Goal: Information Seeking & Learning: Learn about a topic

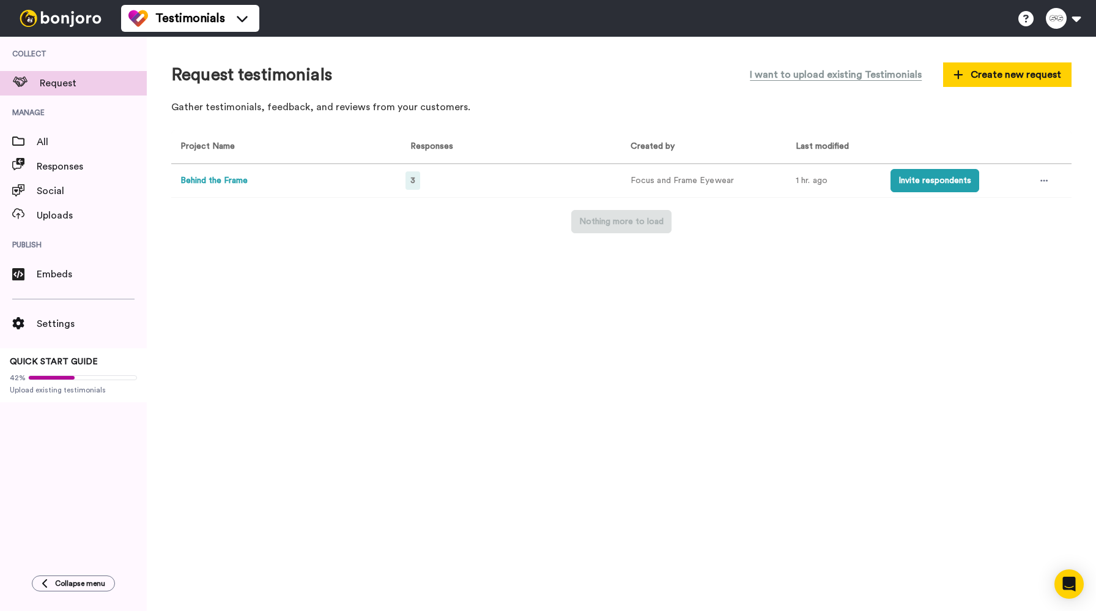
click at [414, 182] on span "3" at bounding box center [413, 180] width 5 height 9
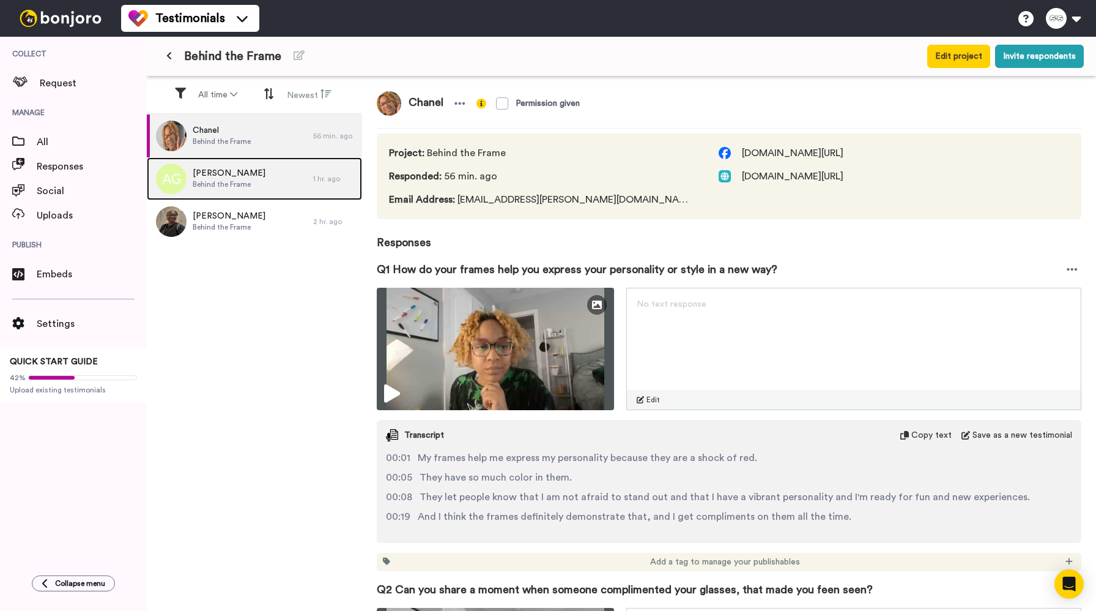
click at [225, 178] on span "[PERSON_NAME]" at bounding box center [229, 173] width 73 height 12
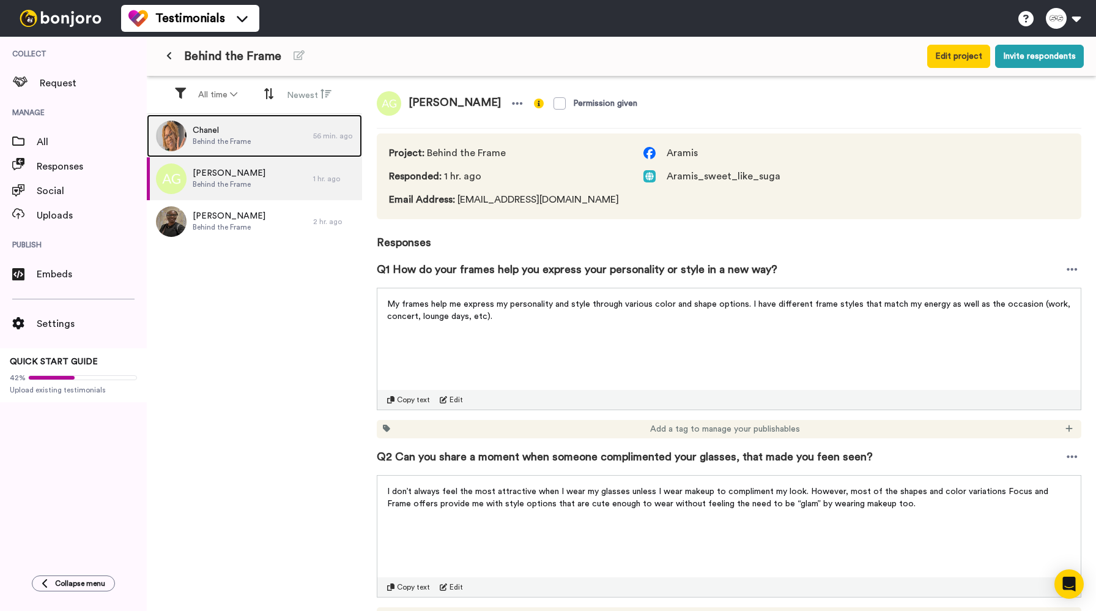
click at [237, 144] on span "Behind the Frame" at bounding box center [222, 141] width 58 height 10
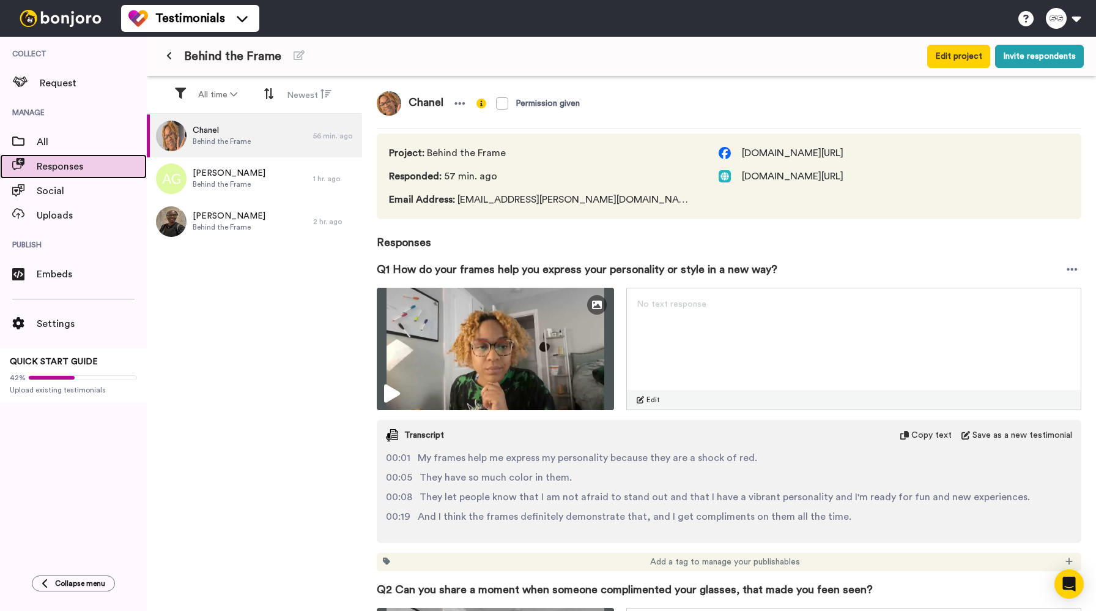
click at [92, 170] on span "Responses" at bounding box center [92, 166] width 110 height 15
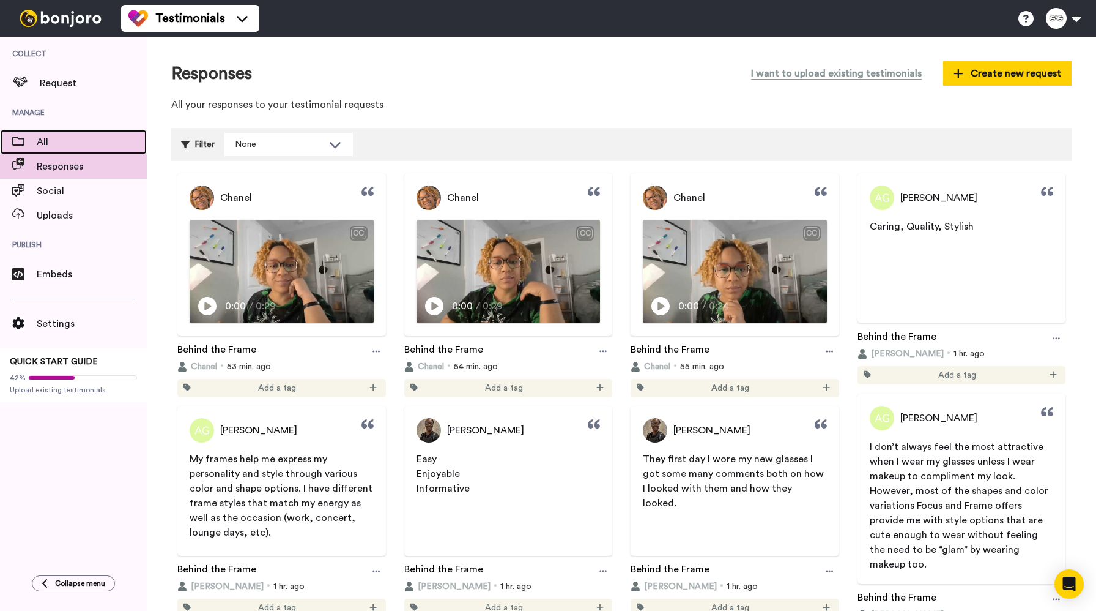
click at [41, 143] on span "All" at bounding box center [92, 142] width 110 height 15
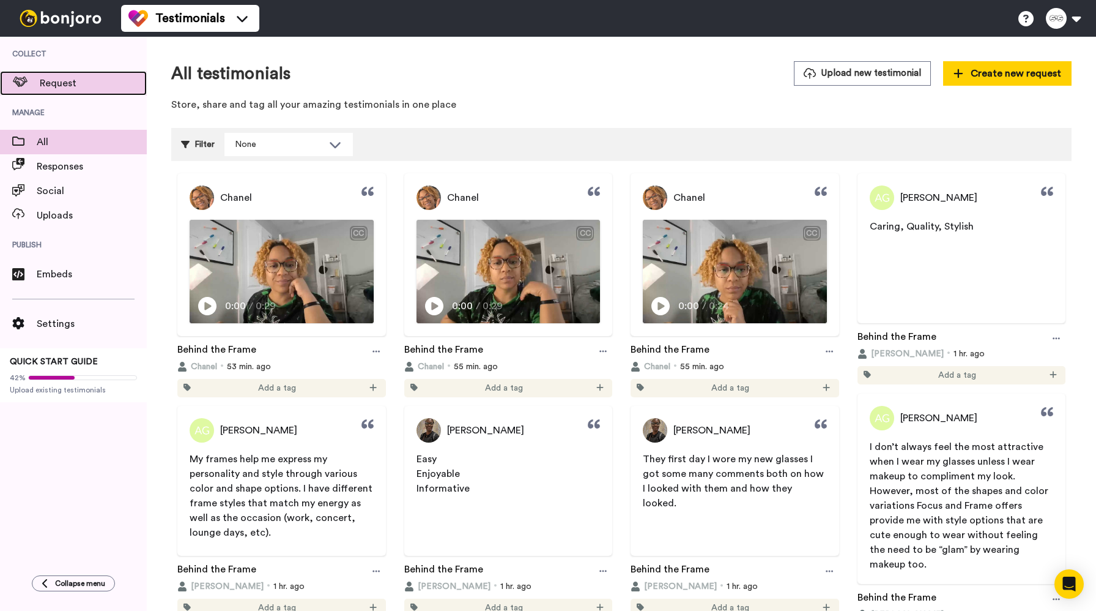
click at [62, 84] on span "Request" at bounding box center [93, 83] width 107 height 15
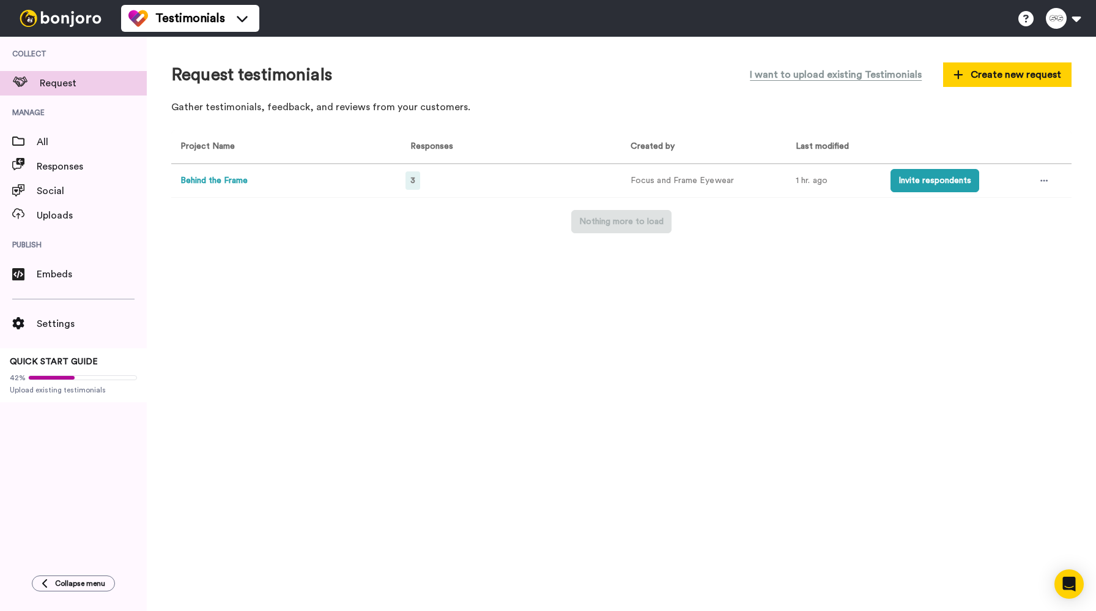
click at [411, 180] on span "3" at bounding box center [413, 180] width 5 height 9
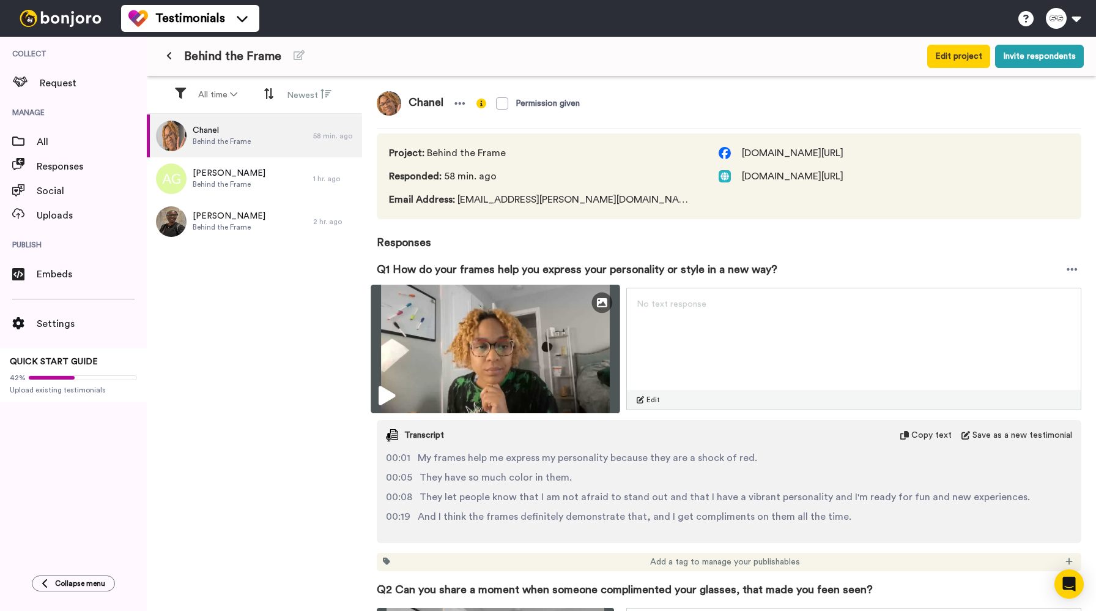
click at [385, 396] on icon at bounding box center [387, 396] width 17 height 20
